Goal: Information Seeking & Learning: Learn about a topic

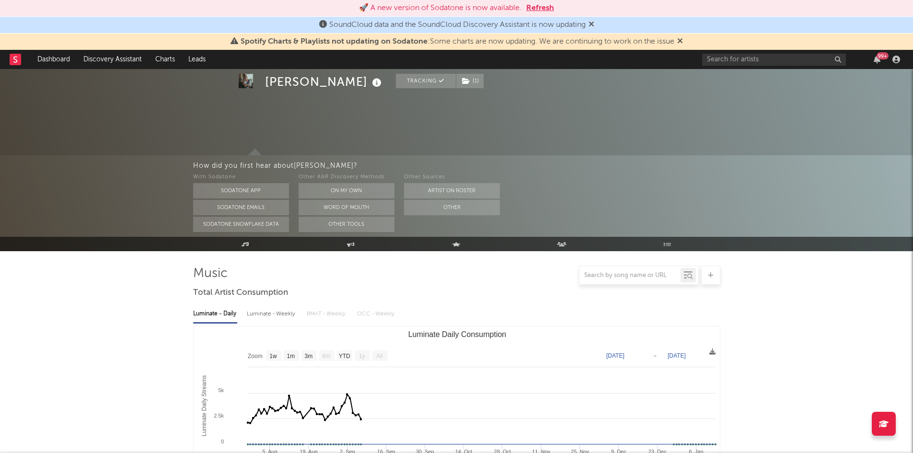
select select "1w"
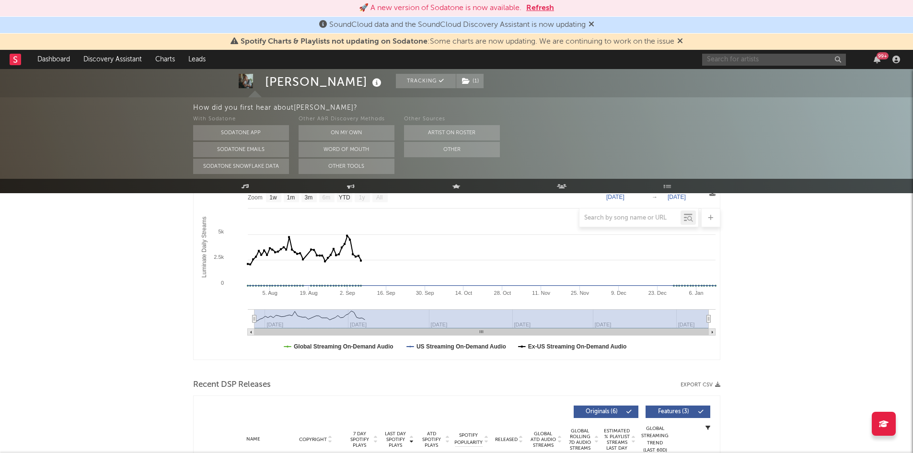
click at [747, 58] on input "text" at bounding box center [774, 60] width 144 height 12
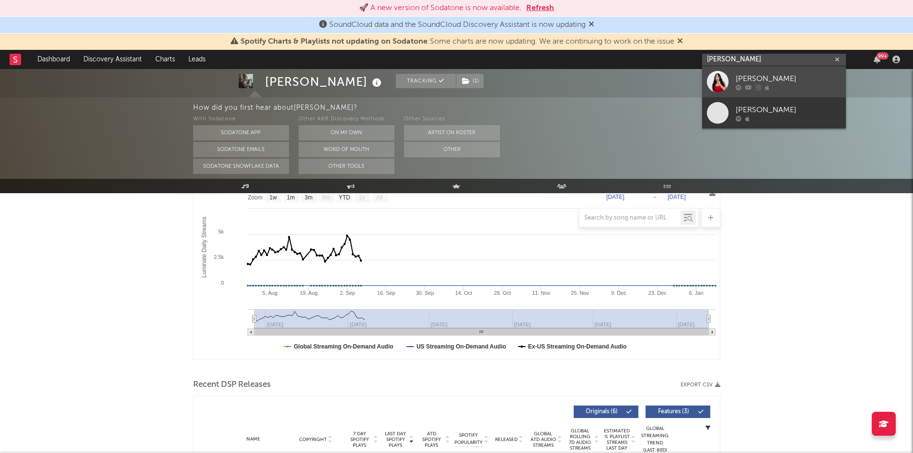
type input "salome brun"
click at [765, 79] on div "[PERSON_NAME]" at bounding box center [788, 78] width 105 height 11
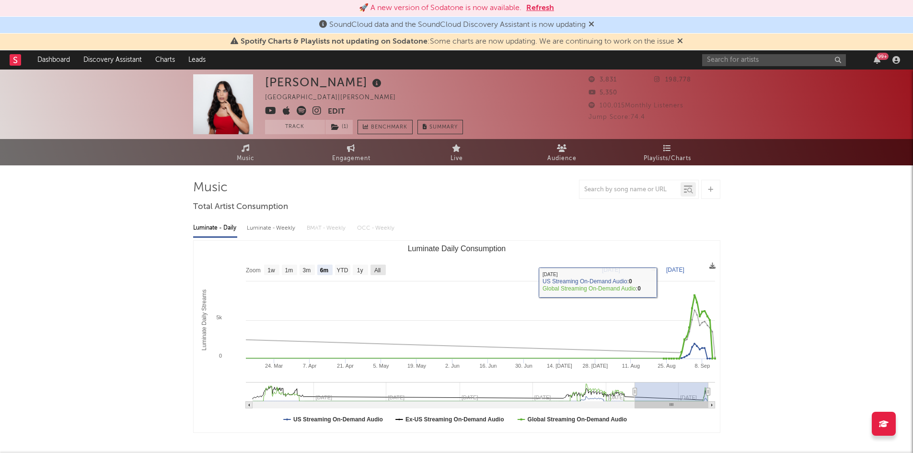
click at [382, 270] on rect "Luminate Daily Consumption" at bounding box center [377, 269] width 15 height 11
select select "All"
type input "2022-07-31"
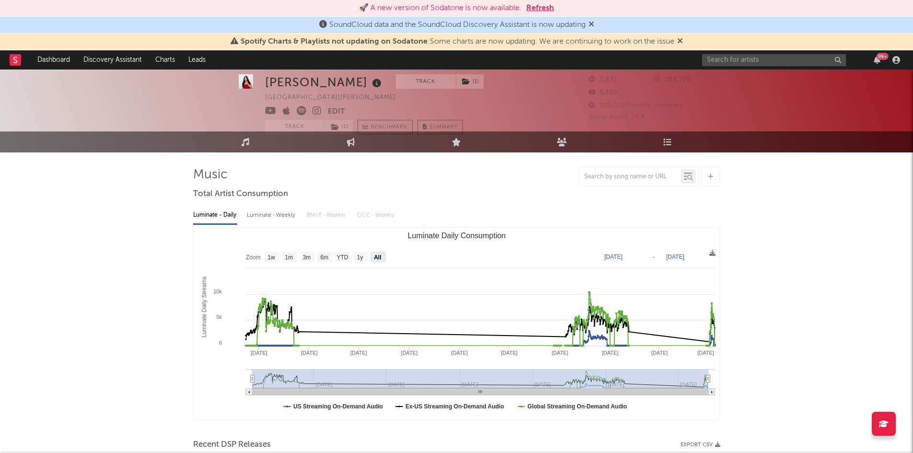
scroll to position [13, 0]
click at [306, 255] on text "3m" at bounding box center [306, 256] width 8 height 7
select select "3m"
type input "2025-06-13"
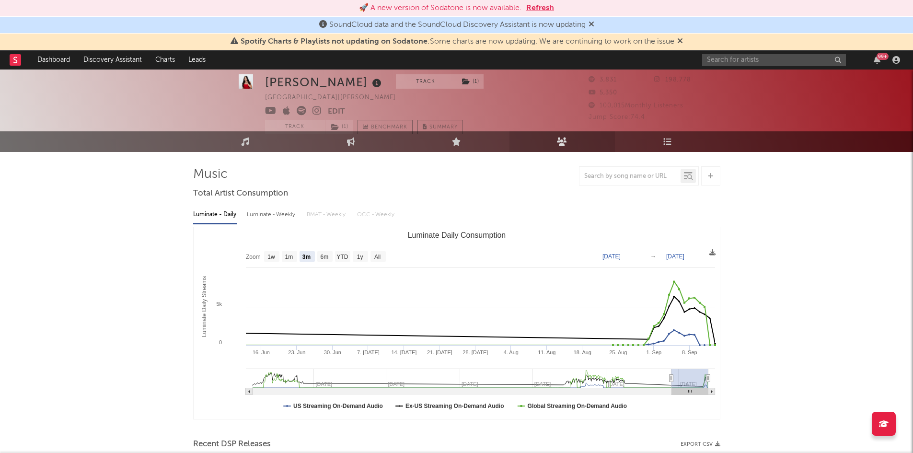
click at [545, 147] on link "Audience" at bounding box center [561, 141] width 105 height 21
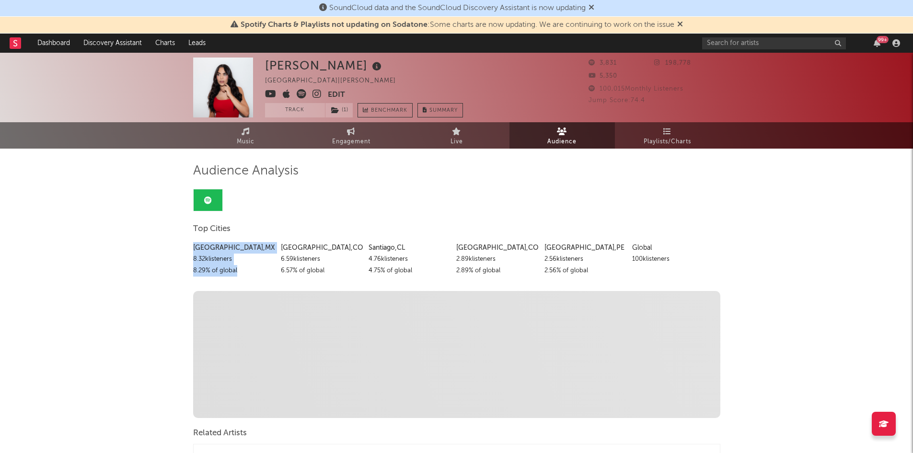
drag, startPoint x: 238, startPoint y: 273, endPoint x: 190, endPoint y: 253, distance: 52.4
click at [238, 268] on div "8.29 % of global" at bounding box center [233, 270] width 80 height 11
drag, startPoint x: 238, startPoint y: 272, endPoint x: 189, endPoint y: 249, distance: 54.7
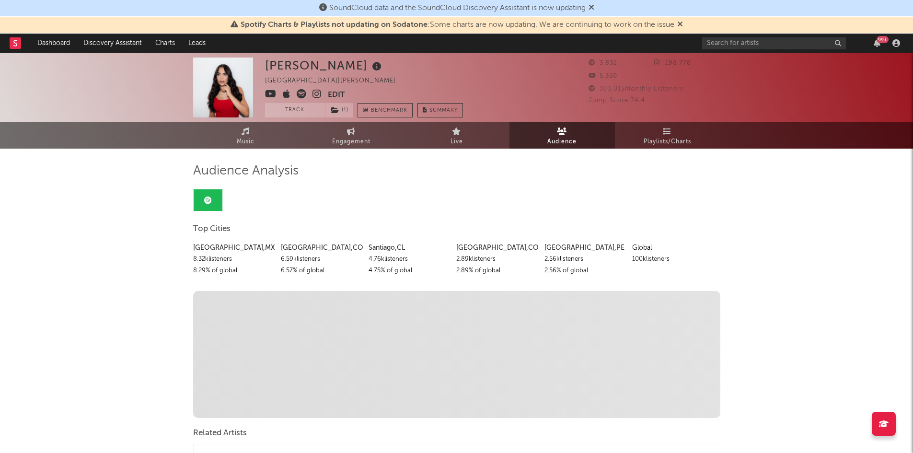
click at [324, 274] on div "6.57 % of global" at bounding box center [321, 270] width 80 height 11
click at [412, 270] on div "4.75 % of global" at bounding box center [408, 270] width 80 height 11
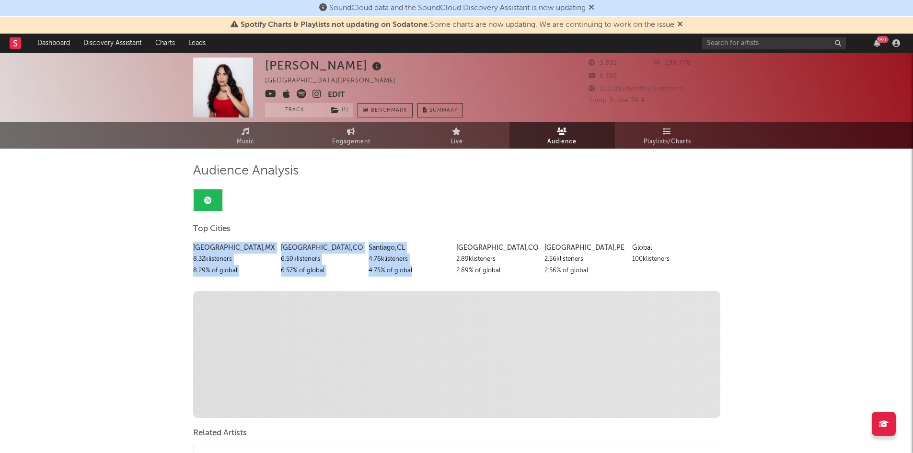
drag, startPoint x: 412, startPoint y: 270, endPoint x: 362, endPoint y: 232, distance: 62.6
click at [362, 232] on div "Top Cities [GEOGRAPHIC_DATA] , [GEOGRAPHIC_DATA] 8.32k listeners 8.29 % of glob…" at bounding box center [456, 249] width 527 height 56
click at [250, 256] on div "8.32k listeners" at bounding box center [233, 258] width 80 height 11
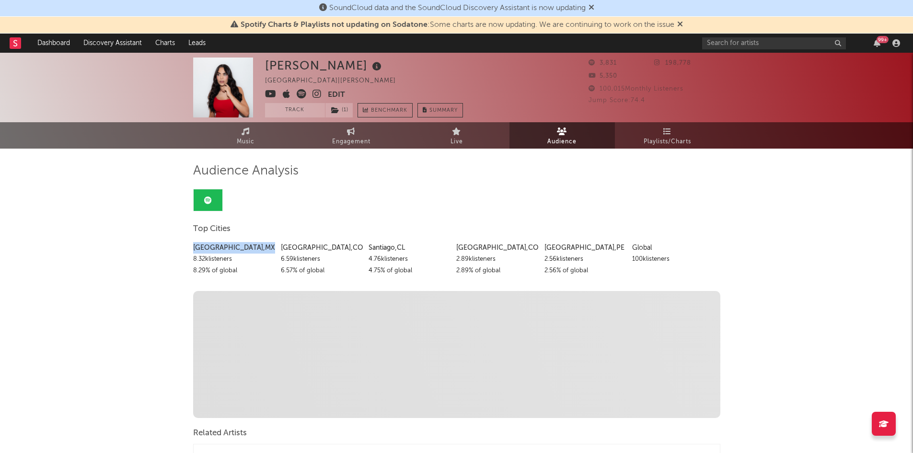
drag, startPoint x: 243, startPoint y: 249, endPoint x: 185, endPoint y: 243, distance: 58.7
drag, startPoint x: 409, startPoint y: 250, endPoint x: 368, endPoint y: 247, distance: 41.3
click at [368, 247] on div "Mexico City , MX 8.32k listeners 8.29 % of global [GEOGRAPHIC_DATA] , [GEOGRAPH…" at bounding box center [456, 256] width 527 height 39
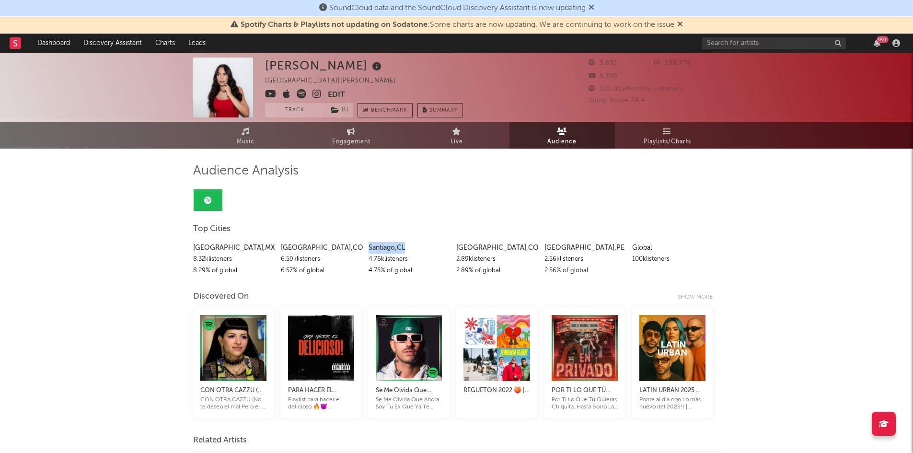
click at [558, 148] on link "Audience" at bounding box center [561, 135] width 105 height 26
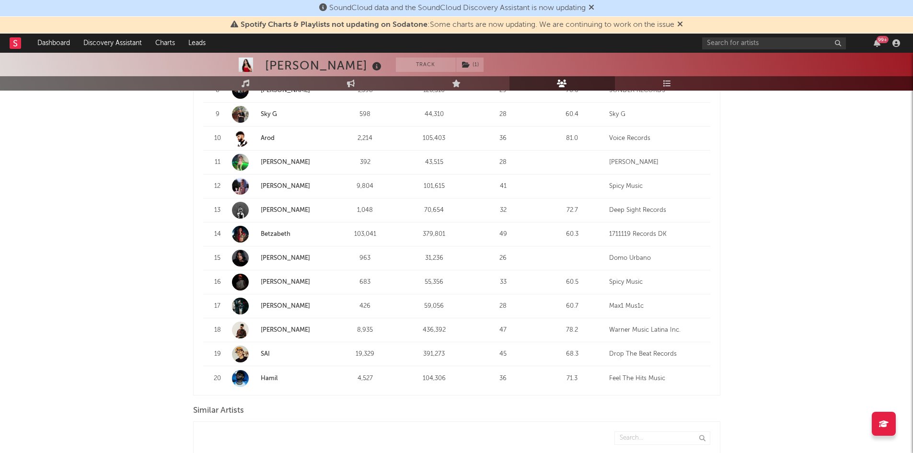
scroll to position [591, 0]
drag, startPoint x: 448, startPoint y: 352, endPoint x: 414, endPoint y: 351, distance: 34.0
click at [414, 351] on div "391,273" at bounding box center [434, 354] width 64 height 10
click at [761, 369] on div "[PERSON_NAME] Track ( 1 ) [GEOGRAPHIC_DATA] | Urbano latino Edit Track ( 1 ) Be…" at bounding box center [456, 251] width 913 height 1581
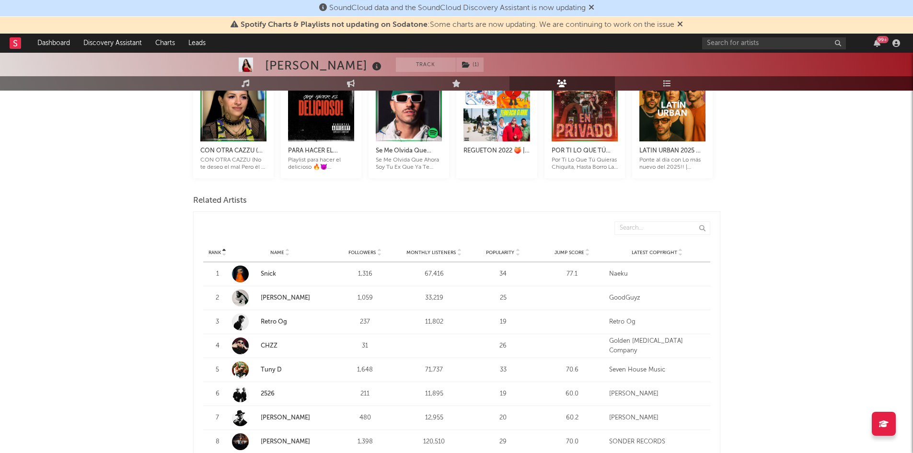
scroll to position [209, 0]
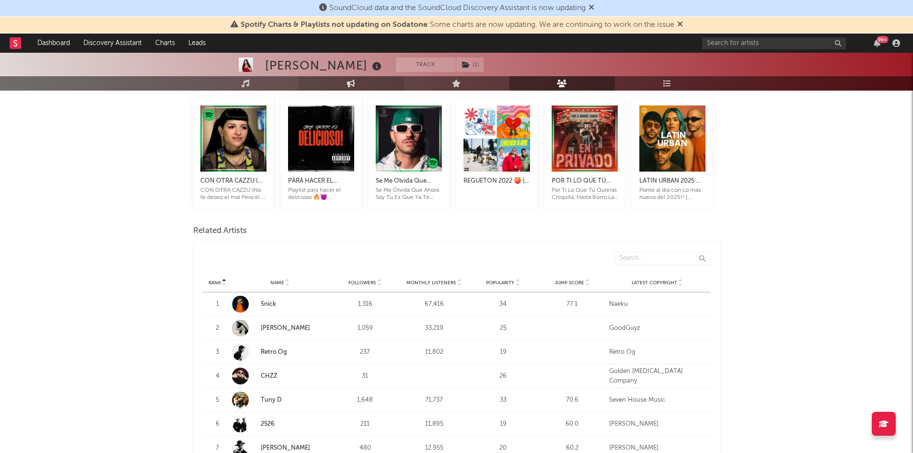
click at [366, 80] on link "Engagement" at bounding box center [351, 83] width 105 height 14
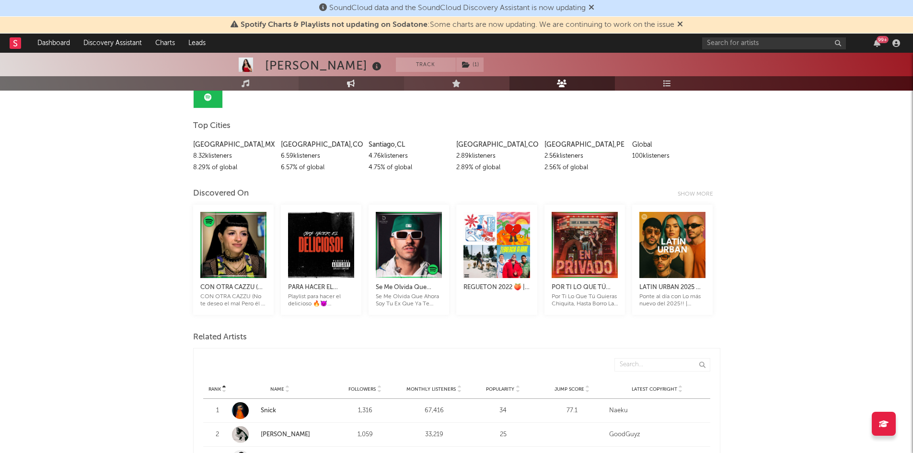
select select "1w"
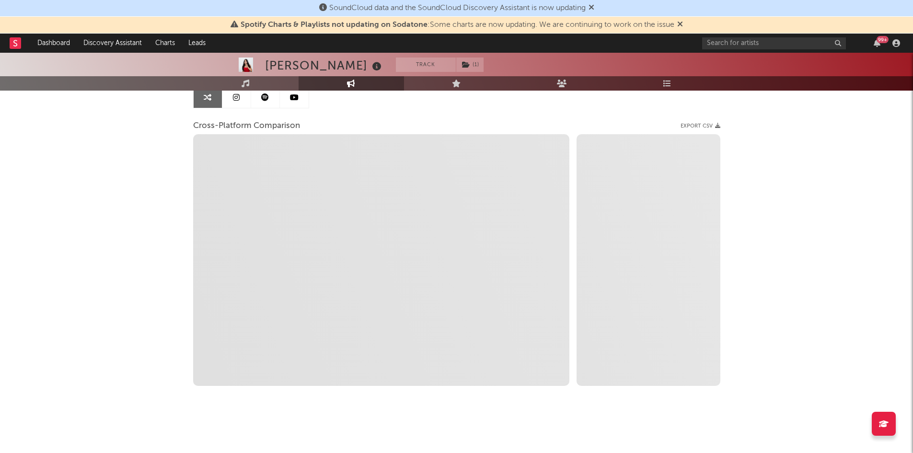
select select "1m"
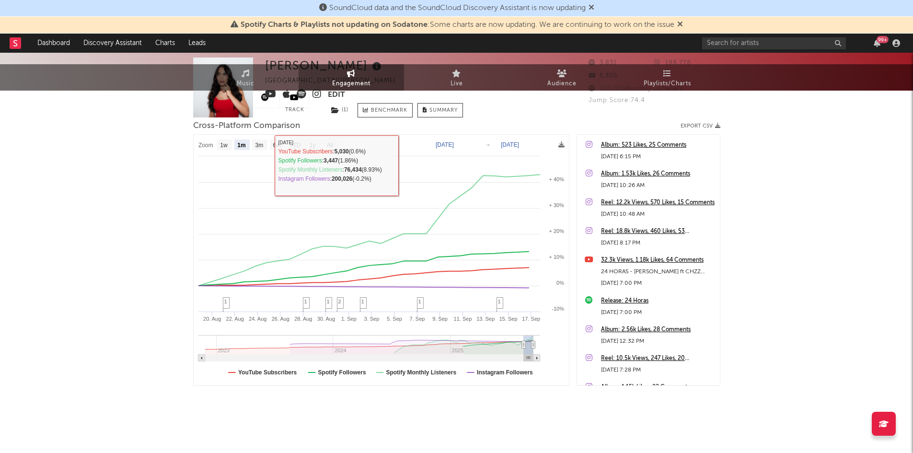
scroll to position [0, 0]
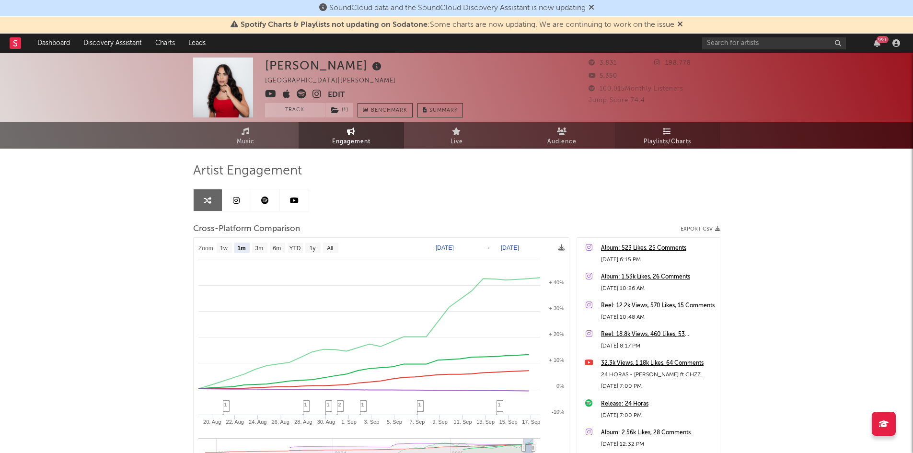
click at [655, 137] on span "Playlists/Charts" at bounding box center [667, 141] width 47 height 11
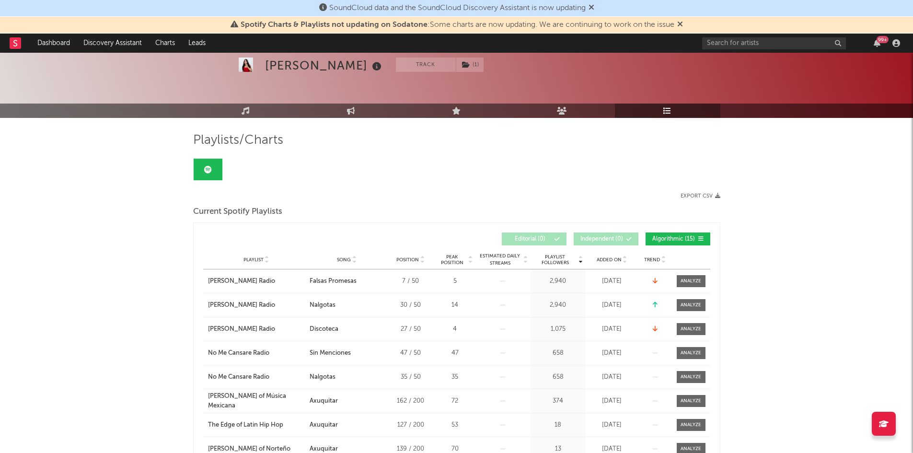
scroll to position [24, 0]
